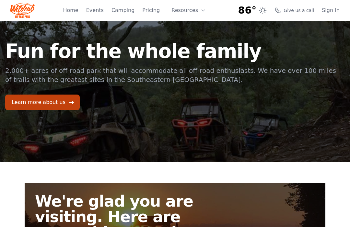
click at [155, 11] on link "Pricing" at bounding box center [151, 10] width 18 height 8
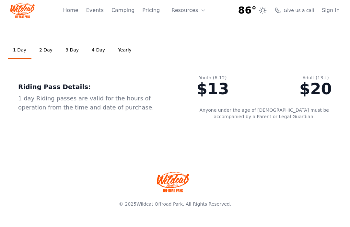
click at [122, 52] on link "Yearly" at bounding box center [125, 51] width 24 height 18
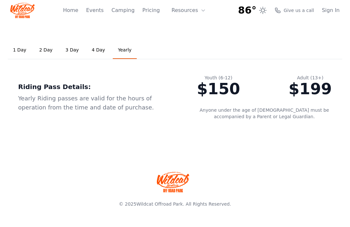
click at [43, 50] on link "2 Day" at bounding box center [46, 51] width 24 height 18
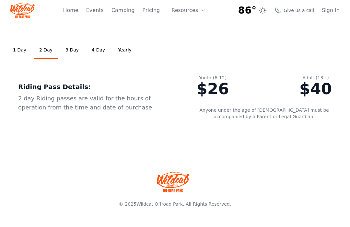
click at [98, 9] on link "Events" at bounding box center [95, 10] width 18 height 8
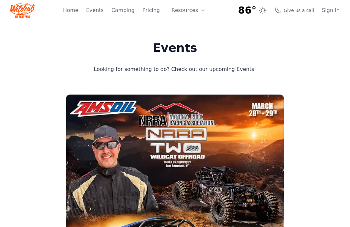
click at [74, 12] on link "Home" at bounding box center [70, 10] width 15 height 8
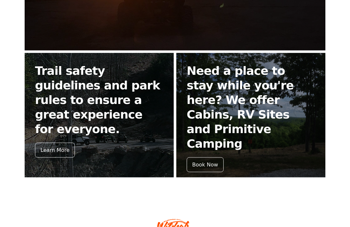
scroll to position [277, 0]
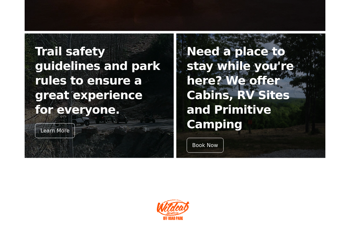
click at [54, 124] on div "Learn More" at bounding box center [55, 131] width 40 height 15
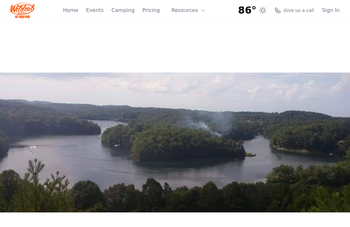
click at [196, 7] on button "Resources" at bounding box center [189, 10] width 42 height 13
click at [128, 10] on link "Camping" at bounding box center [123, 10] width 23 height 8
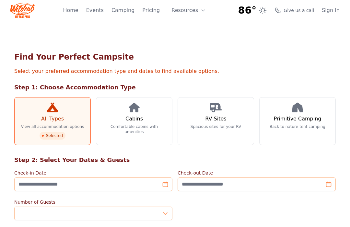
click at [132, 117] on h3 "Cabins" at bounding box center [135, 119] width 18 height 8
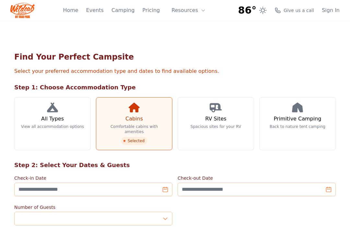
click at [52, 117] on h3 "All Types" at bounding box center [52, 119] width 23 height 8
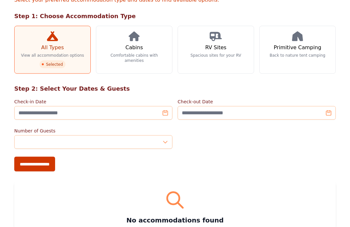
scroll to position [72, 0]
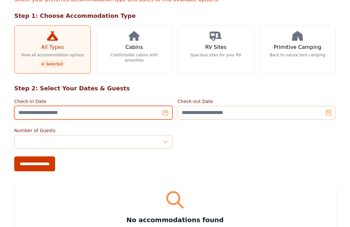
click at [166, 117] on input "Check-in Date" at bounding box center [93, 113] width 158 height 14
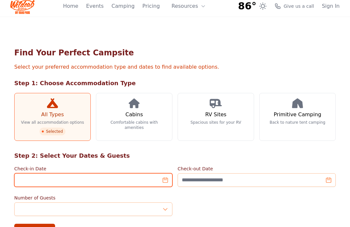
scroll to position [0, 0]
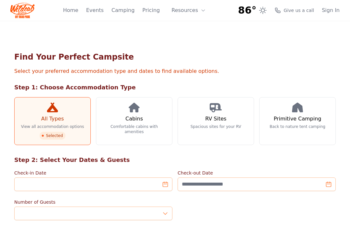
click at [78, 8] on link "Home" at bounding box center [70, 10] width 15 height 8
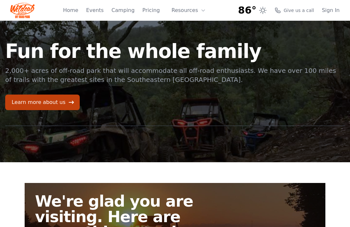
click at [20, 100] on link "Learn more about us" at bounding box center [42, 103] width 75 height 16
